Goal: Find specific page/section: Find specific page/section

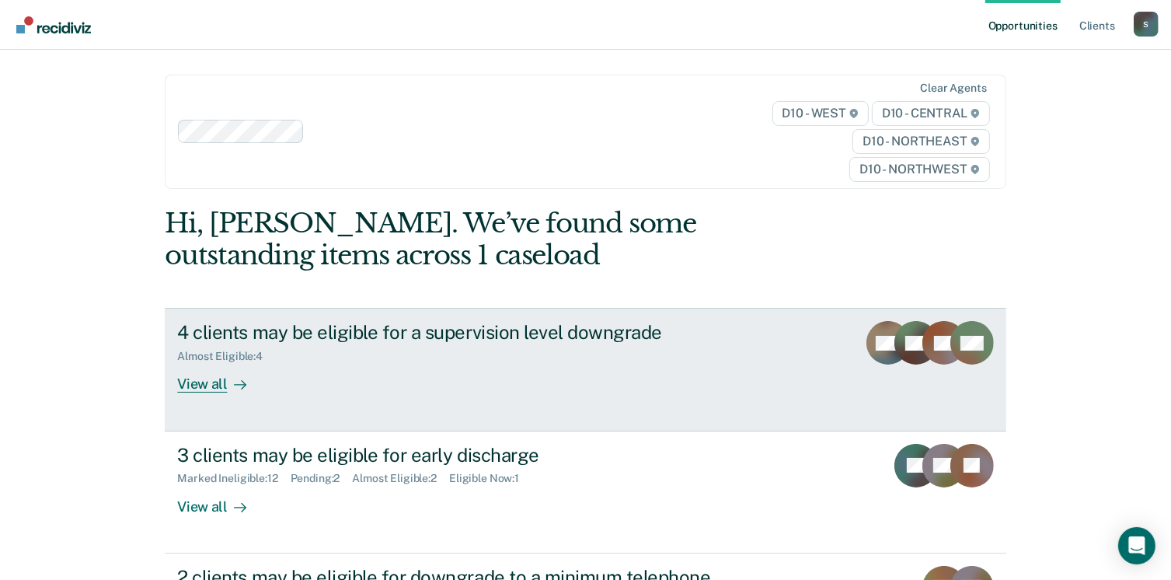
click at [228, 381] on div at bounding box center [237, 384] width 19 height 18
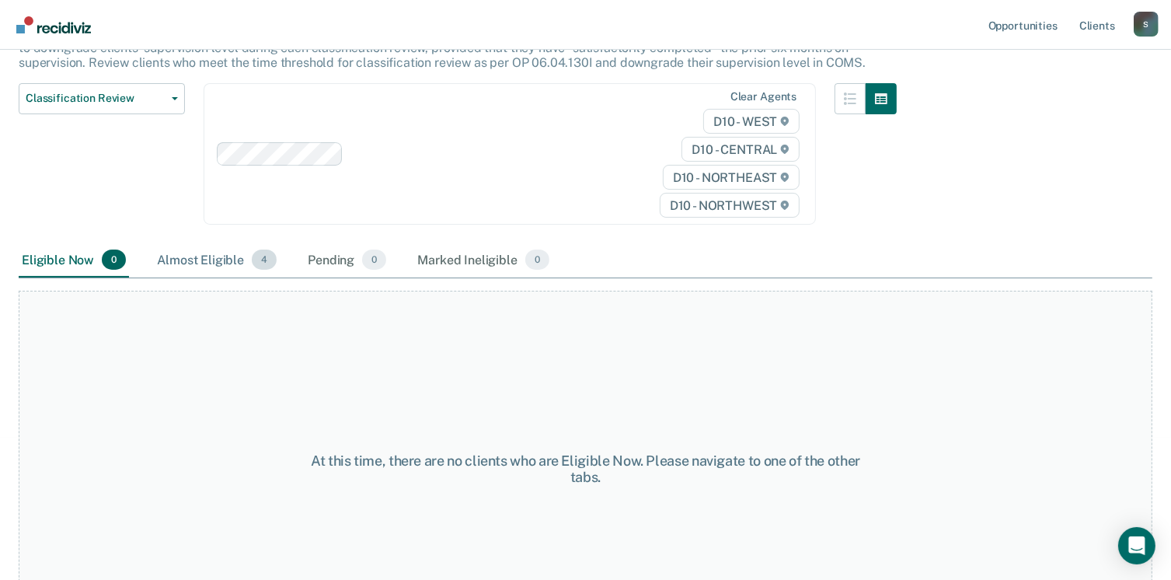
click at [230, 263] on div "Almost Eligible 4" at bounding box center [217, 260] width 126 height 34
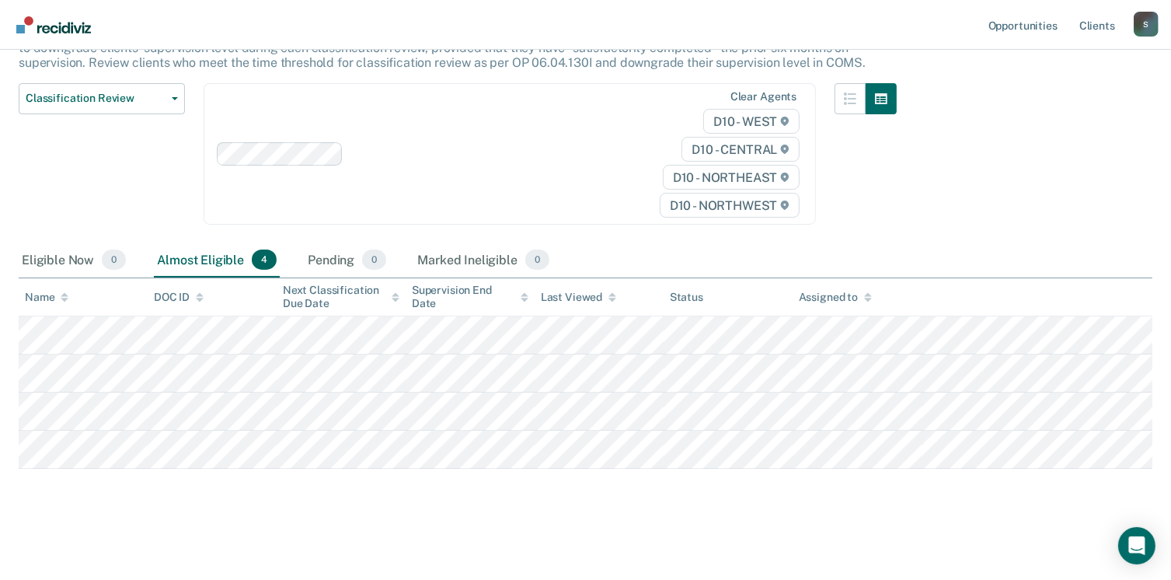
scroll to position [154, 0]
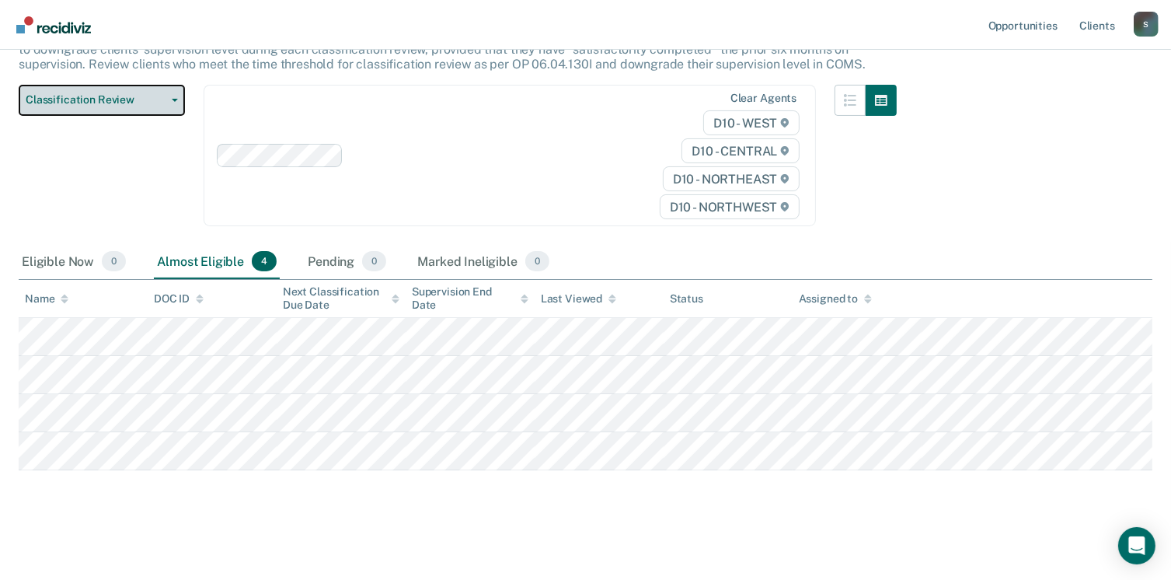
click at [113, 105] on span "Classification Review" at bounding box center [96, 99] width 140 height 13
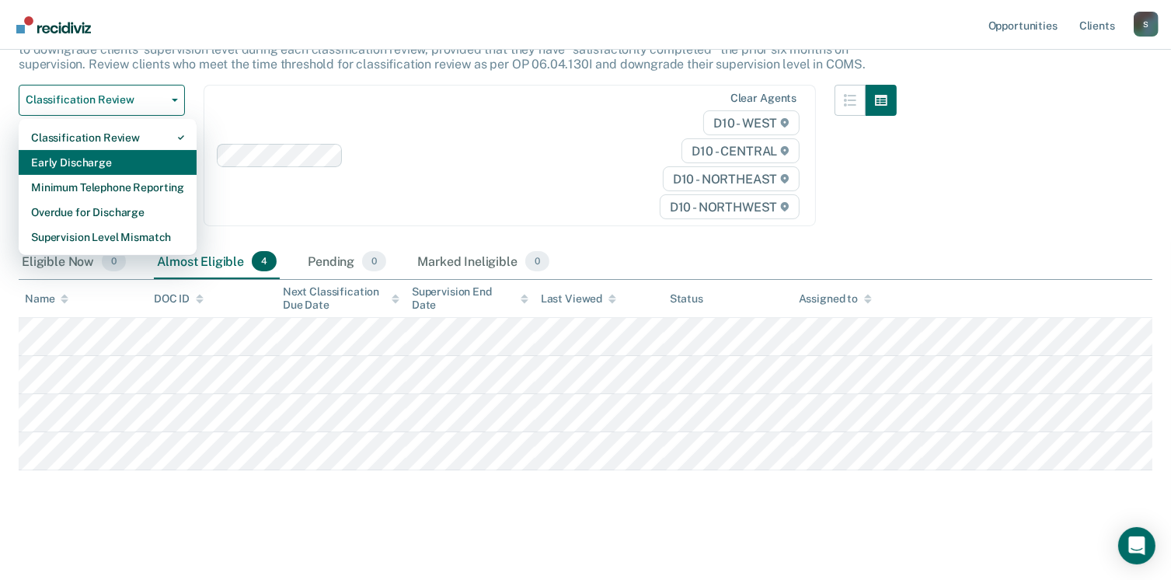
click at [106, 159] on div "Early Discharge" at bounding box center [107, 162] width 153 height 25
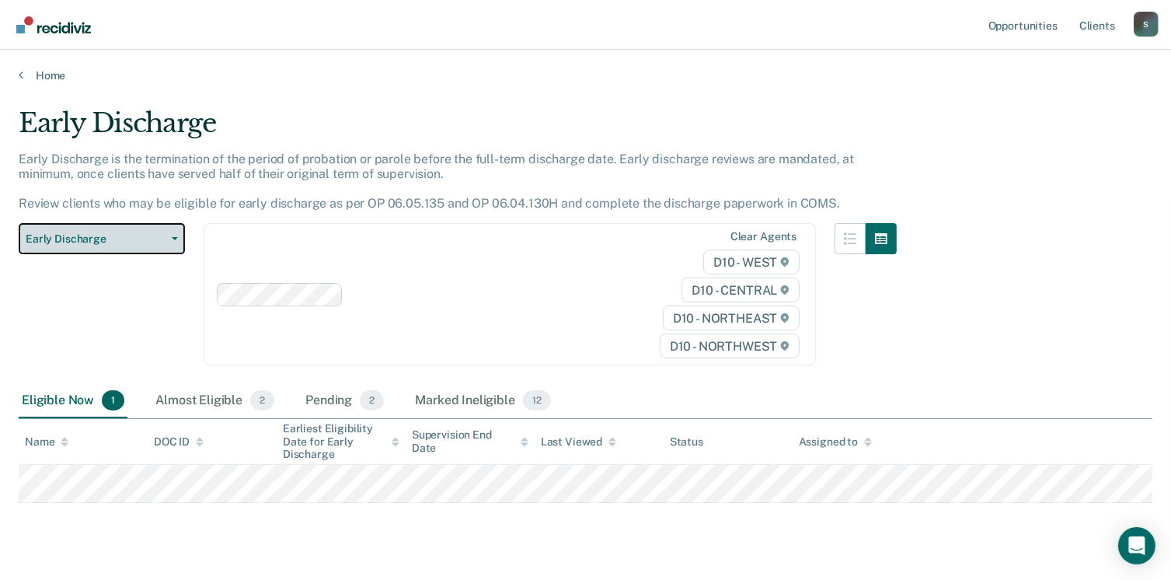
click at [115, 232] on span "Early Discharge" at bounding box center [96, 238] width 140 height 13
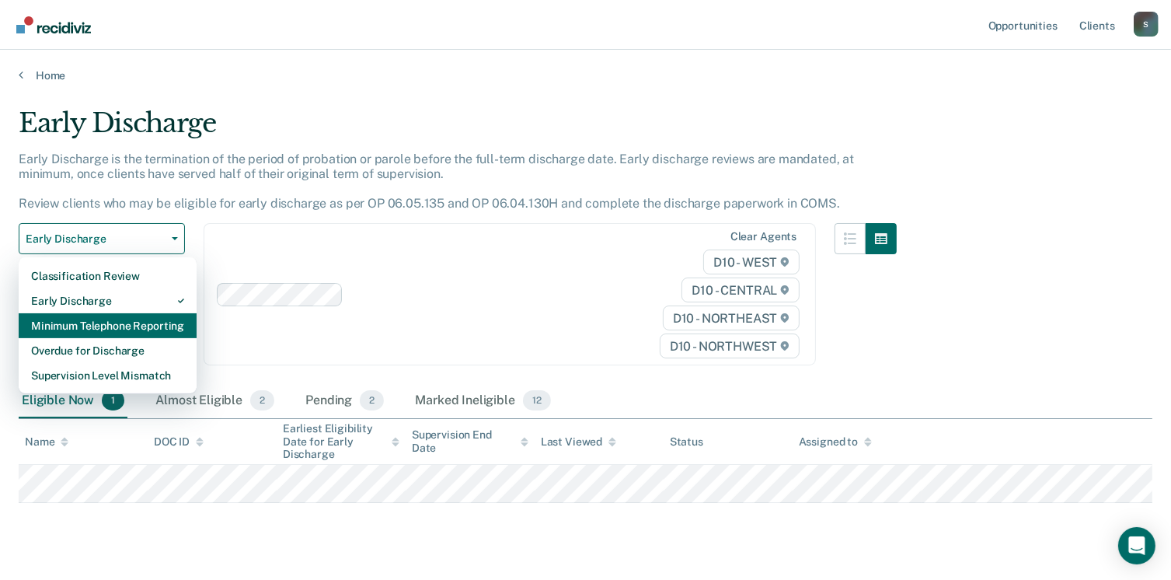
click at [112, 322] on div "Minimum Telephone Reporting" at bounding box center [107, 325] width 153 height 25
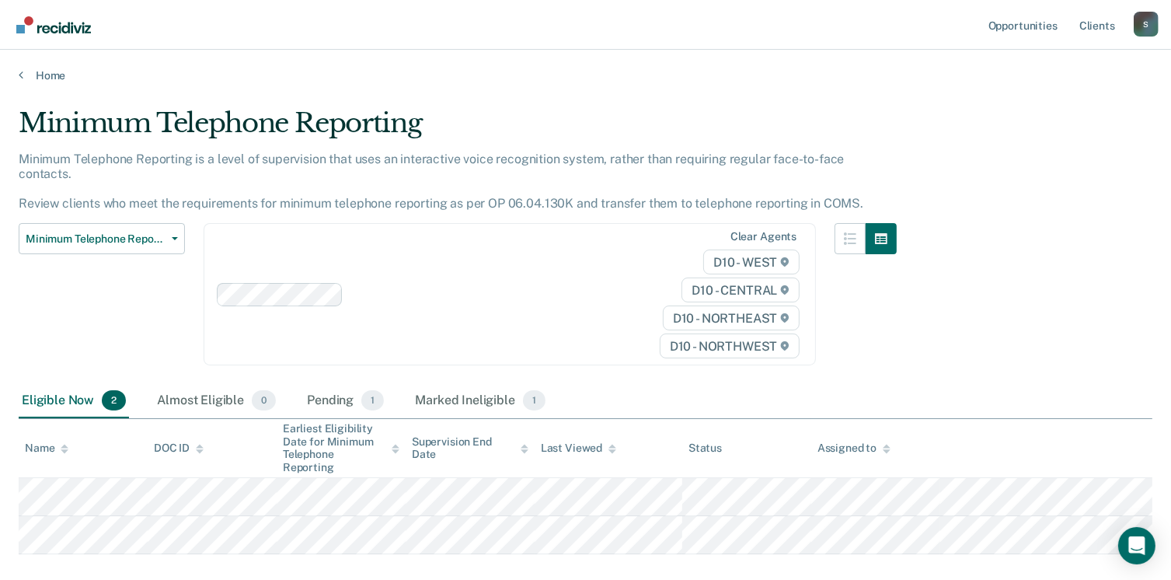
click at [129, 201] on div "Minimum Telephone Reporting is a level of supervision that uses an interactive …" at bounding box center [458, 187] width 878 height 72
click at [121, 232] on button "Minimum Telephone Reporting" at bounding box center [102, 238] width 166 height 31
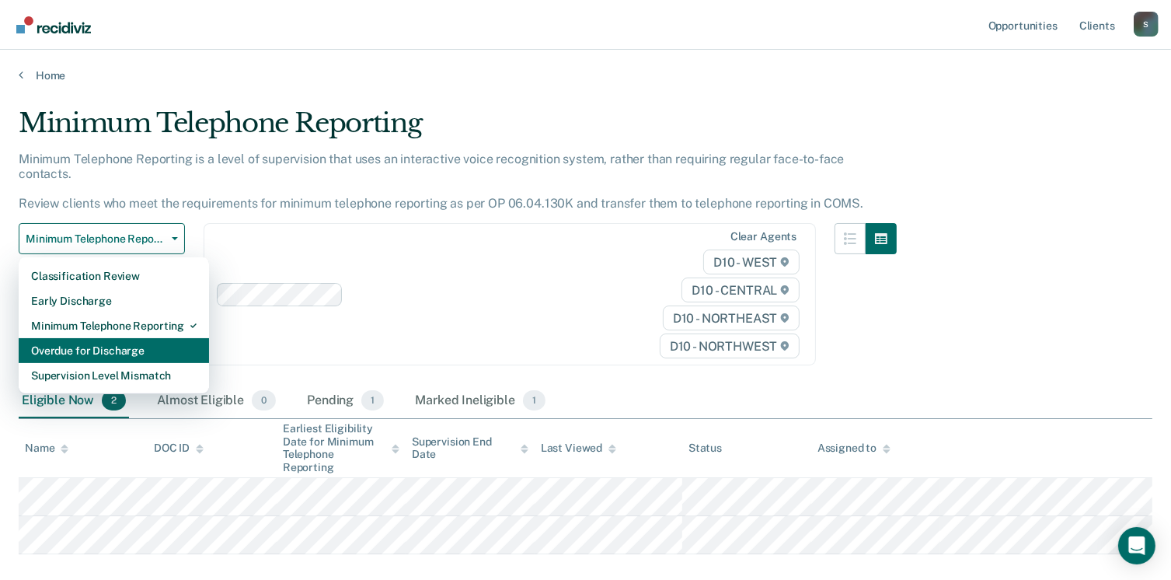
click at [111, 338] on div "Overdue for Discharge" at bounding box center [113, 350] width 165 height 25
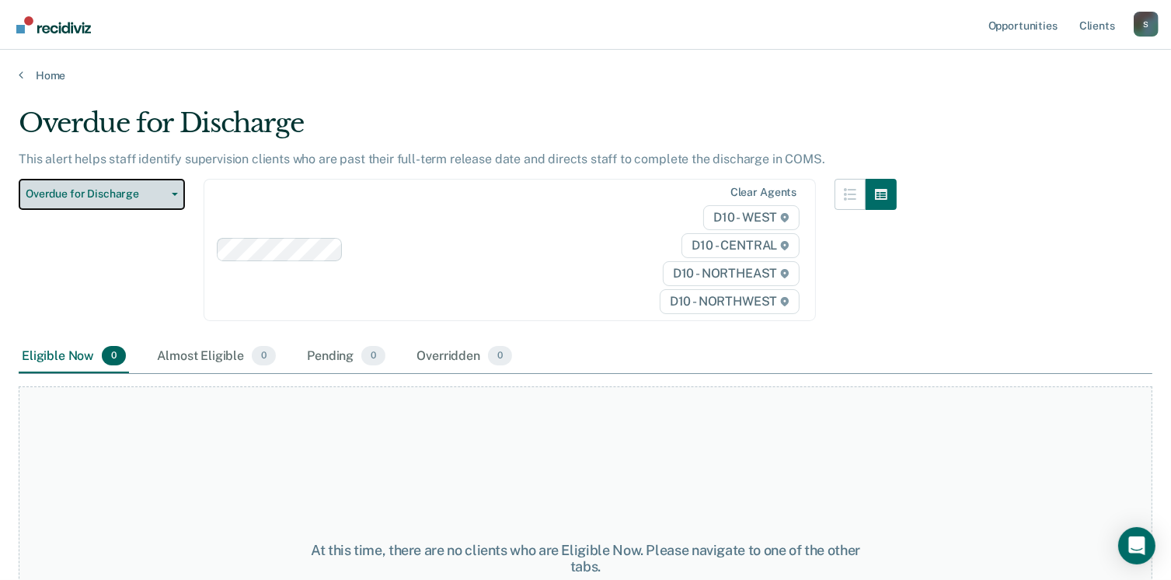
click at [124, 199] on span "Overdue for Discharge" at bounding box center [96, 193] width 140 height 13
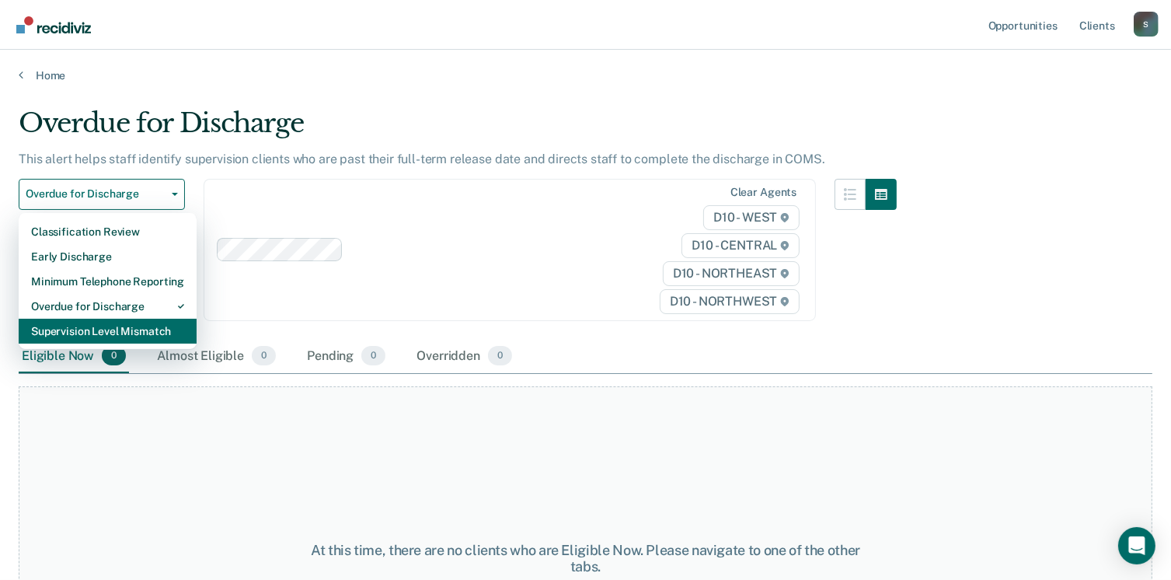
click at [106, 324] on div "Supervision Level Mismatch" at bounding box center [107, 331] width 153 height 25
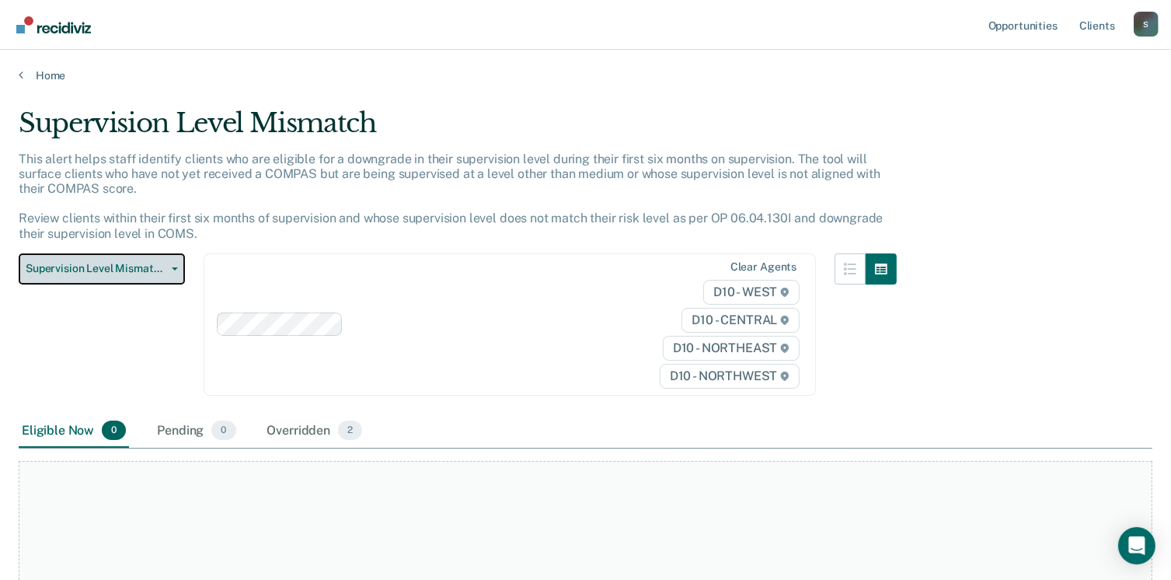
click at [107, 262] on span "Supervision Level Mismatch" at bounding box center [96, 268] width 140 height 13
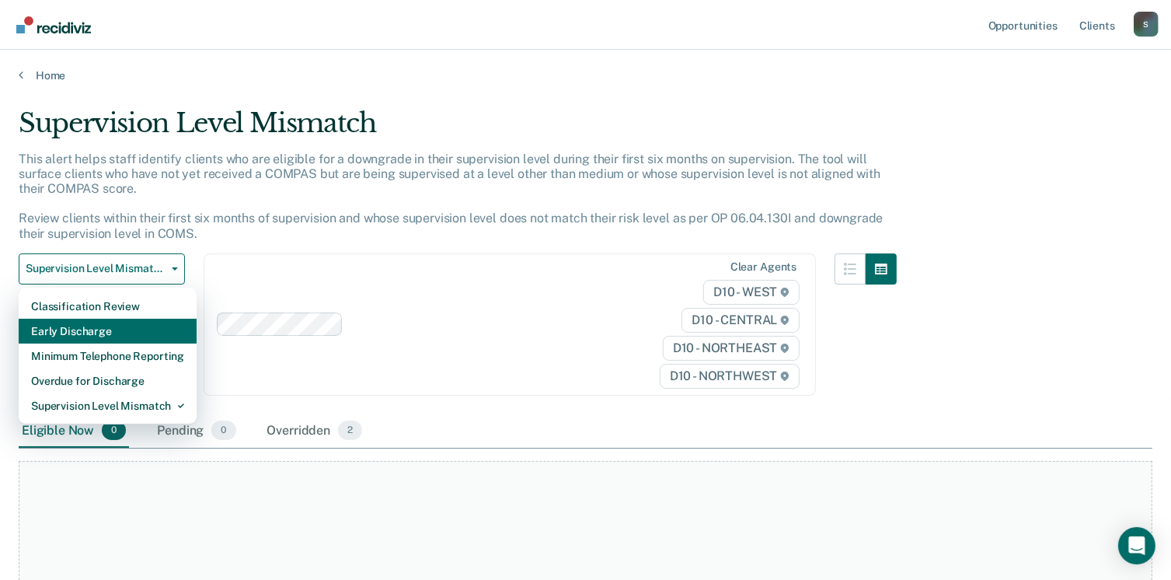
click at [99, 321] on div "Early Discharge" at bounding box center [107, 331] width 153 height 25
